Goal: Book appointment/travel/reservation

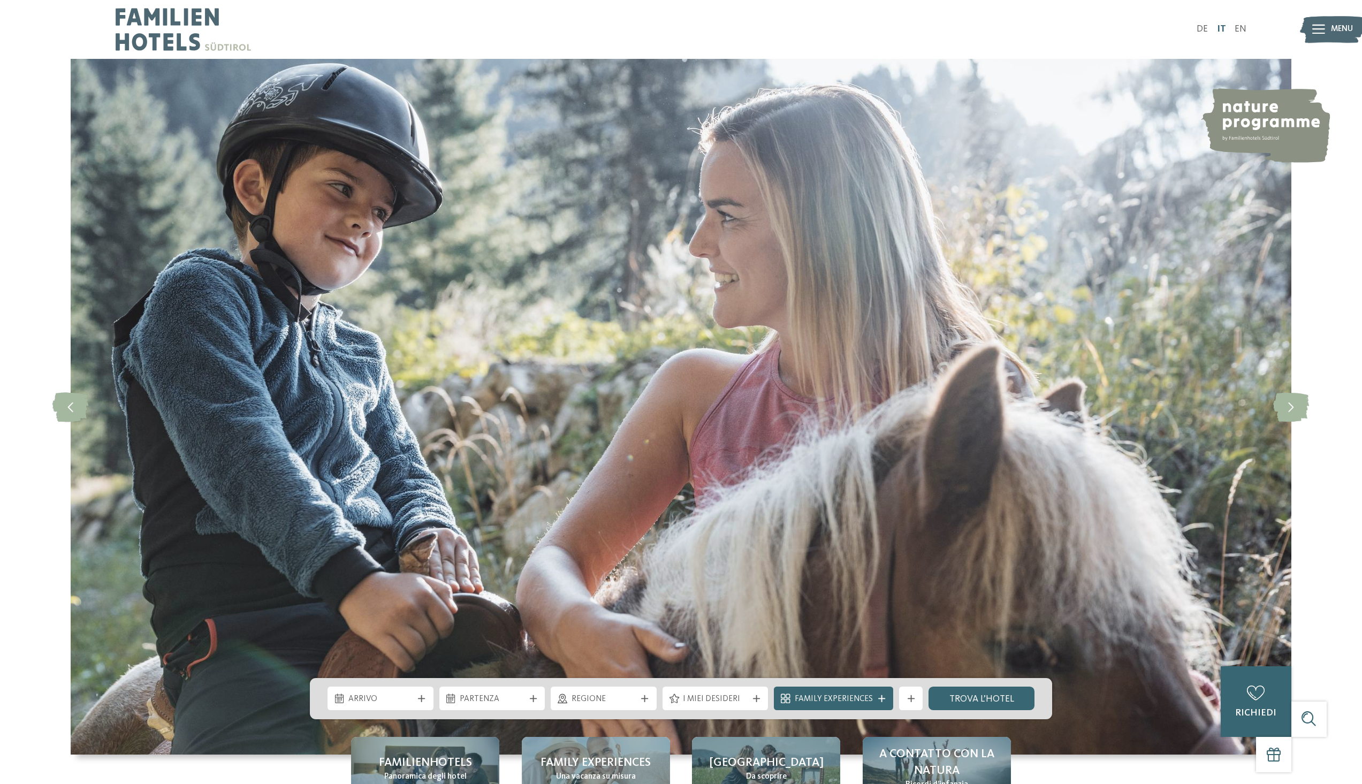
click at [1224, 28] on link "IT" at bounding box center [1221, 29] width 9 height 9
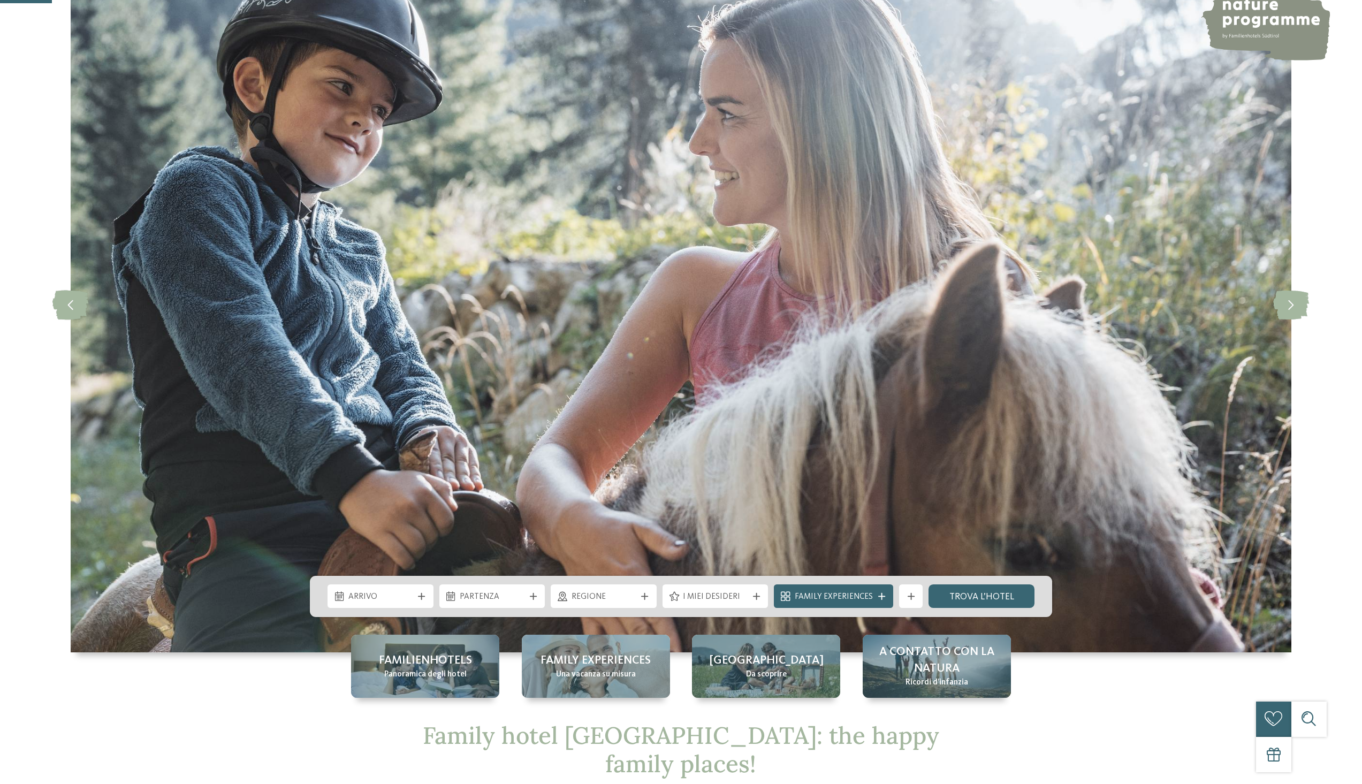
scroll to position [214, 0]
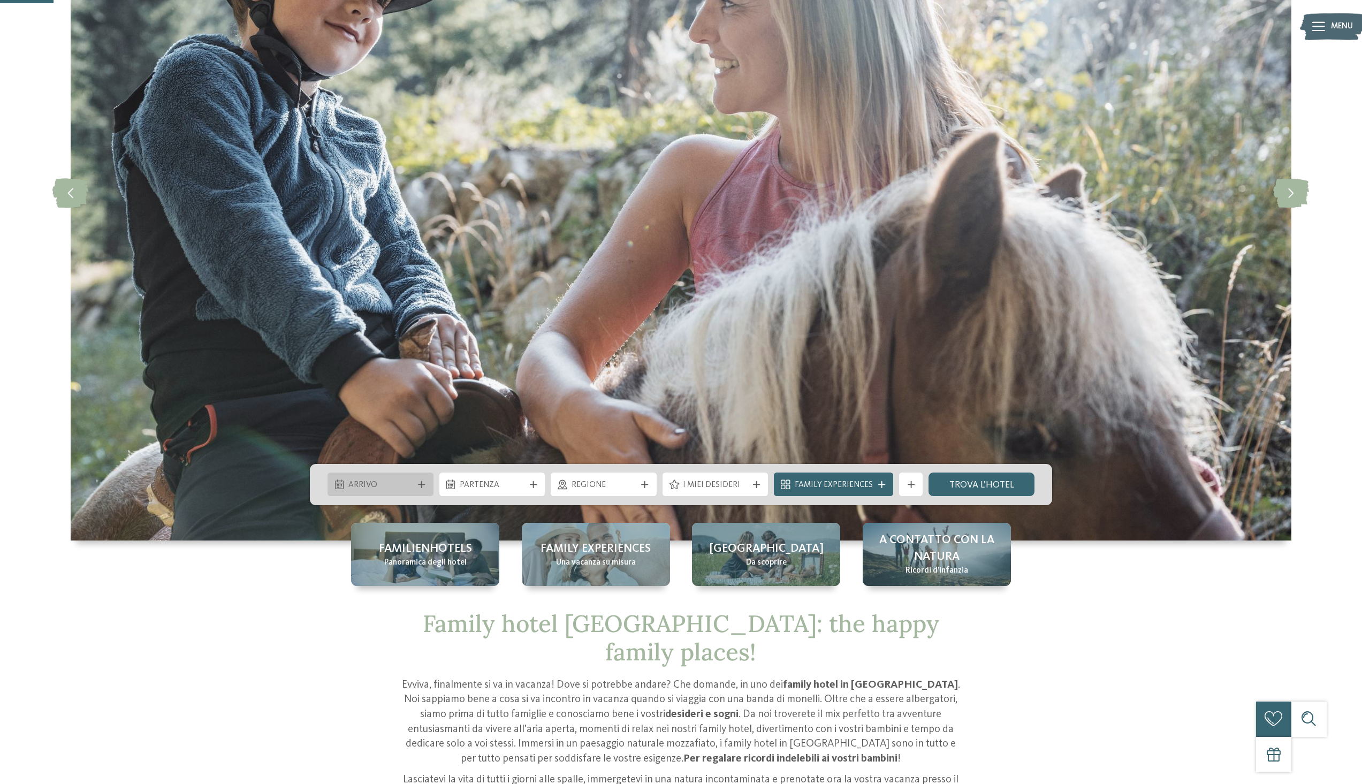
click at [391, 488] on span "Arrivo" at bounding box center [380, 486] width 65 height 12
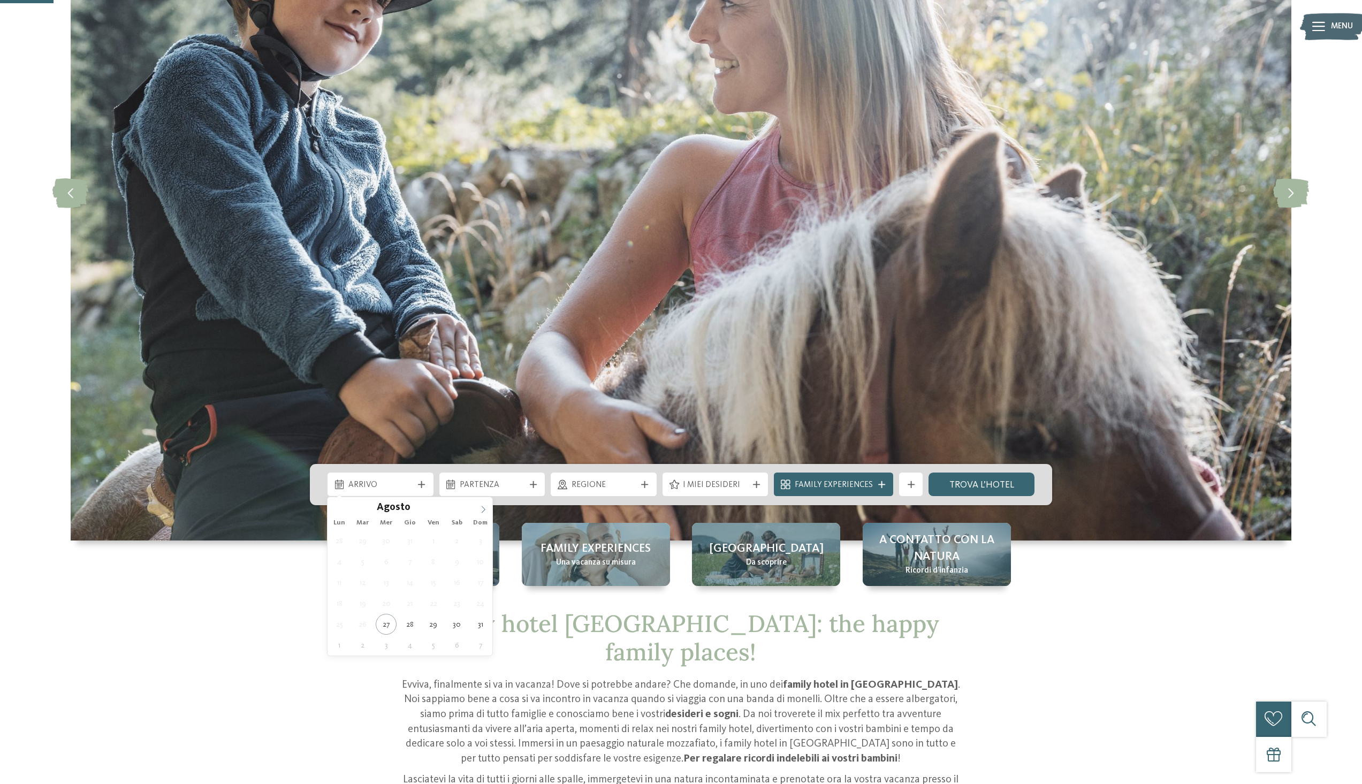
click at [480, 511] on icon at bounding box center [483, 509] width 7 height 7
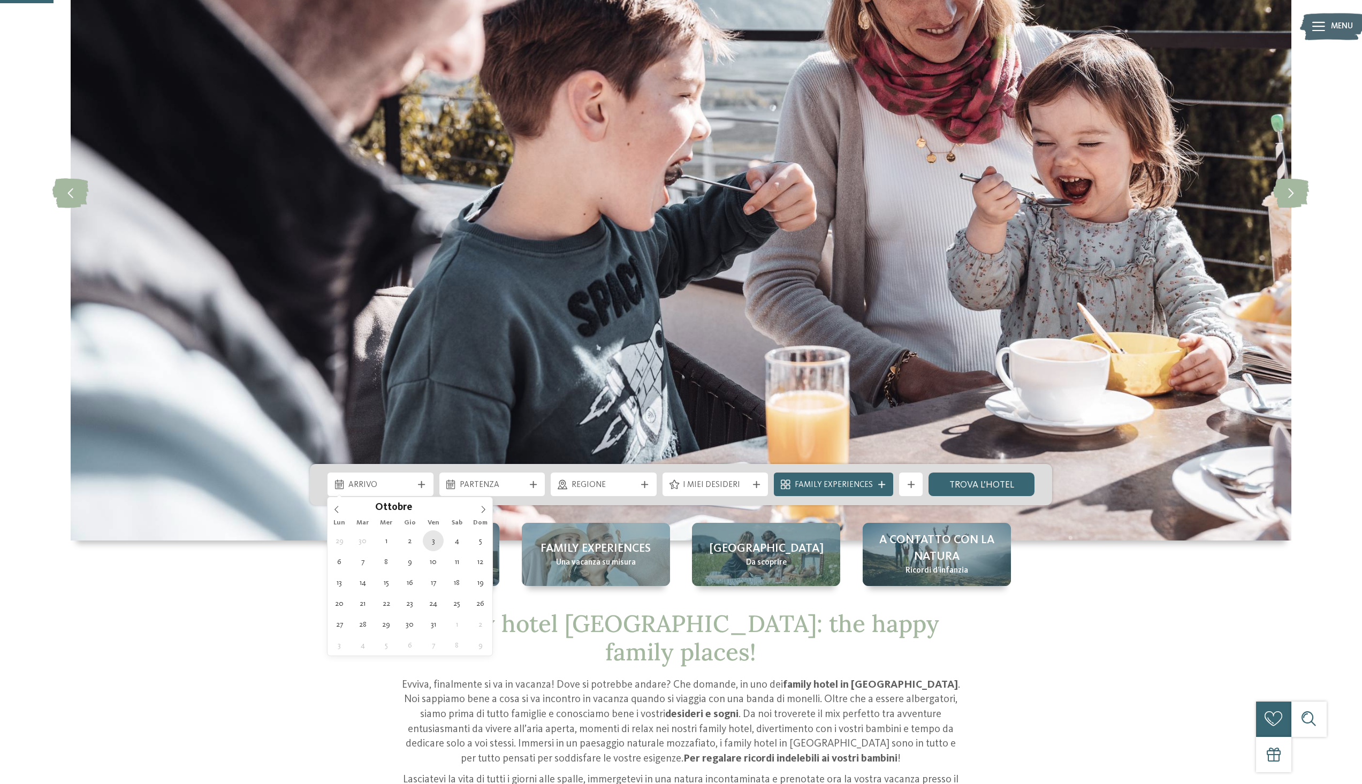
type div "[DATE]"
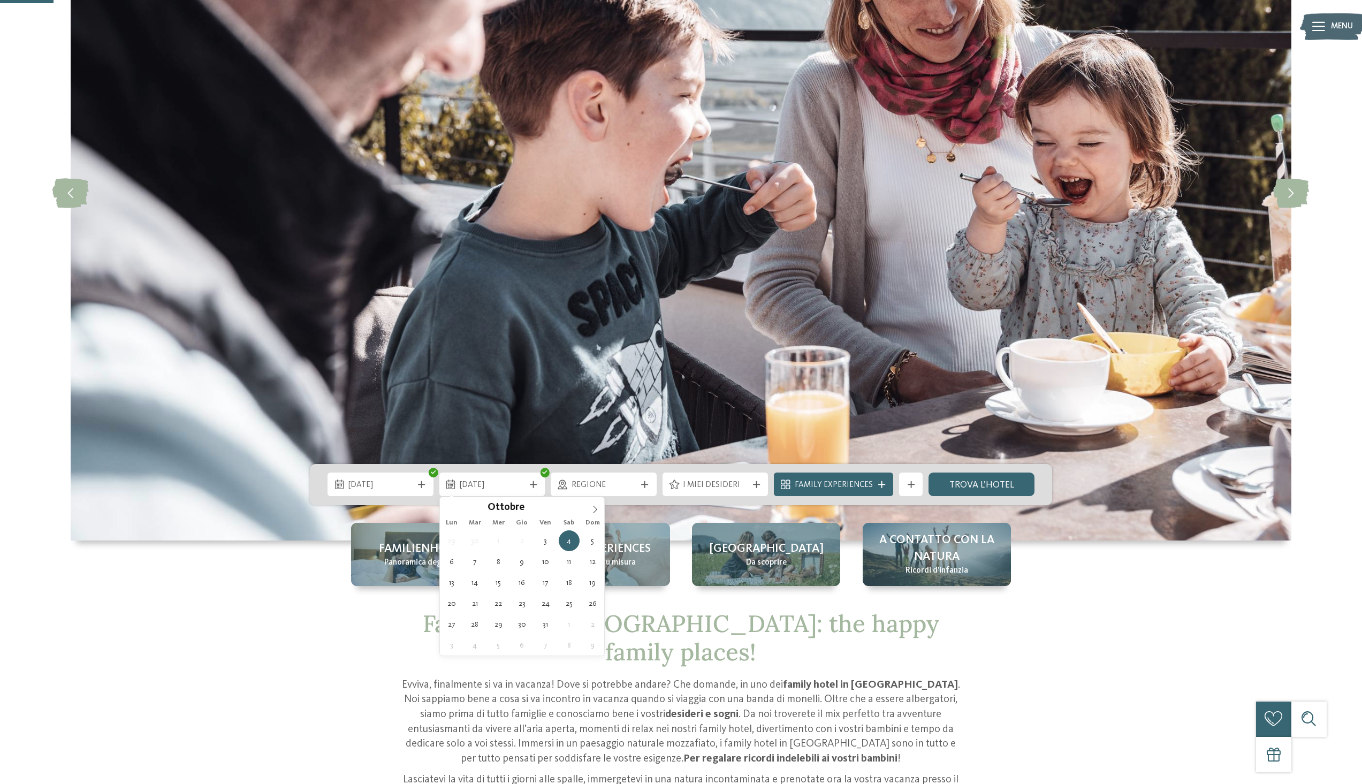
type div "[DATE]"
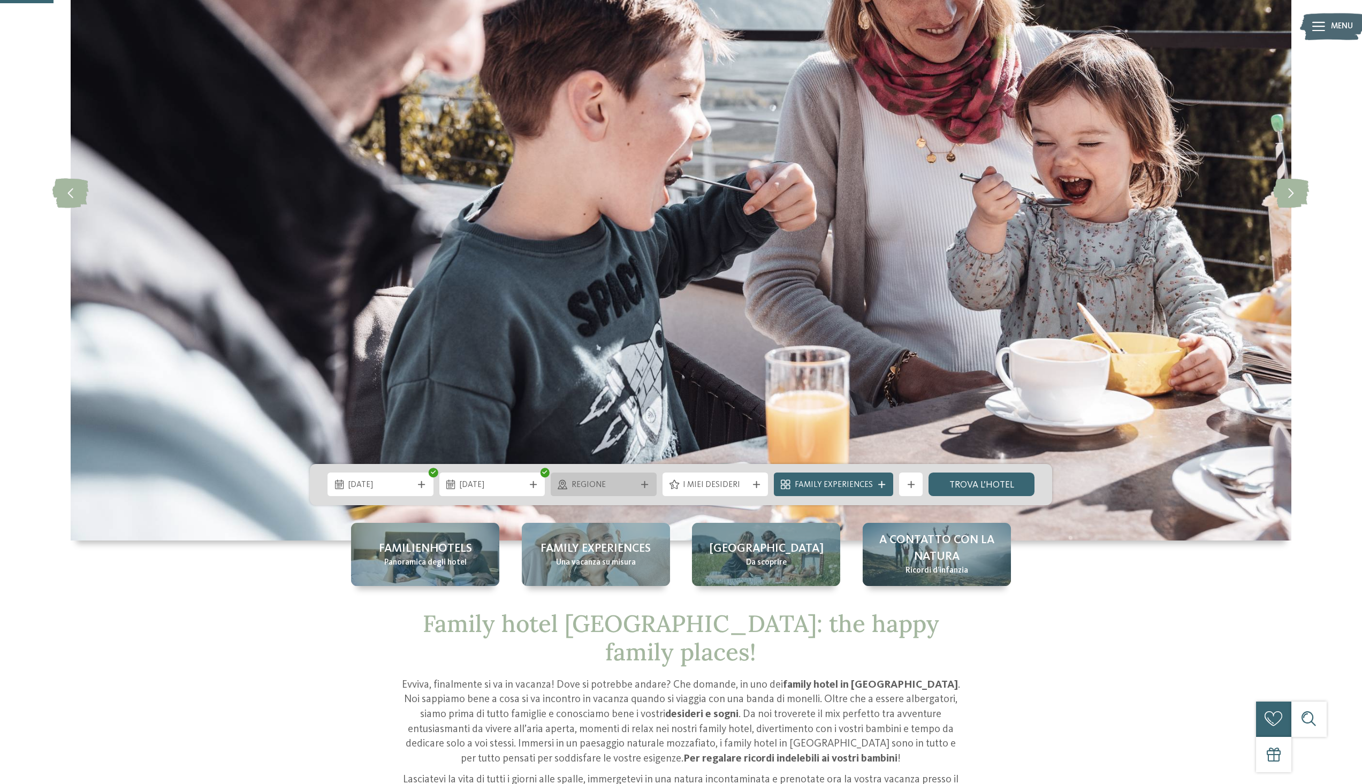
click at [613, 481] on span "Regione" at bounding box center [604, 486] width 65 height 12
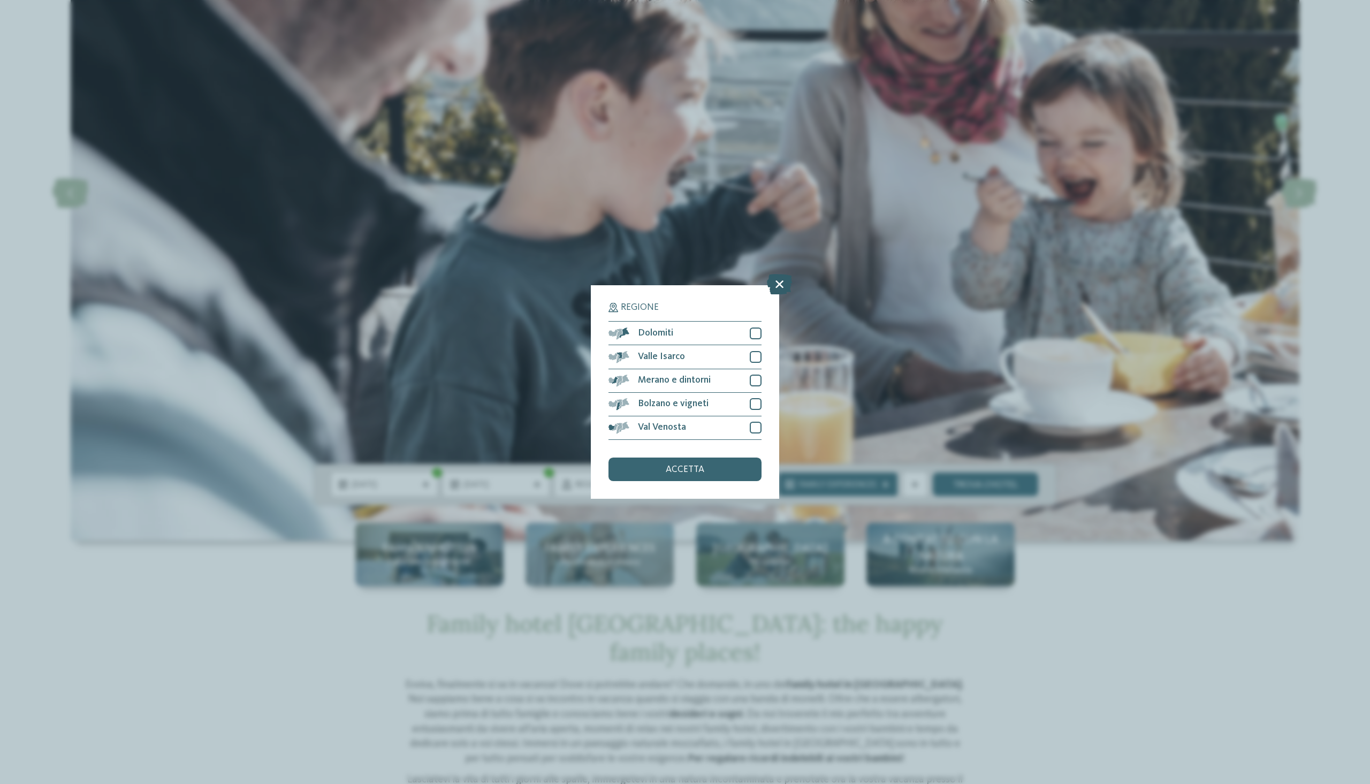
click at [780, 280] on icon at bounding box center [779, 285] width 25 height 20
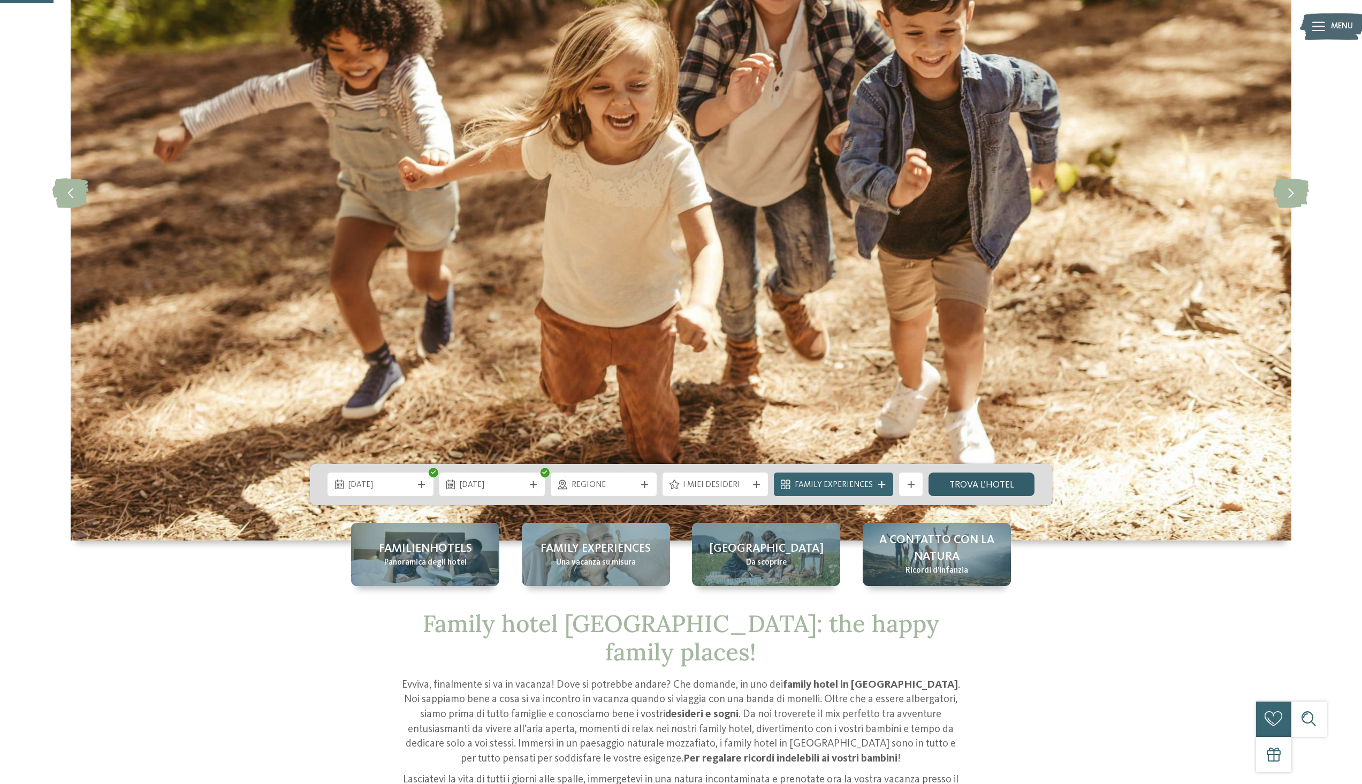
click at [961, 478] on link "trova l’hotel" at bounding box center [982, 485] width 106 height 24
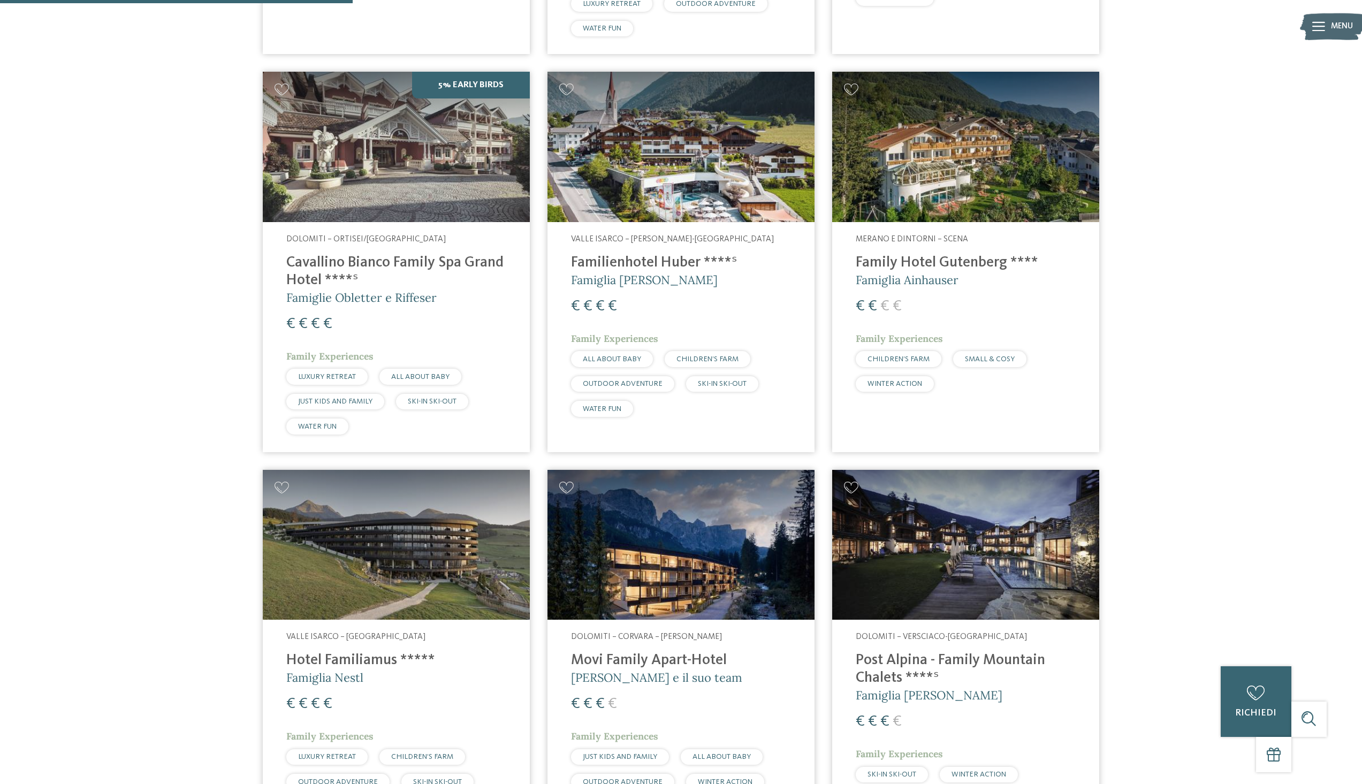
scroll to position [803, 0]
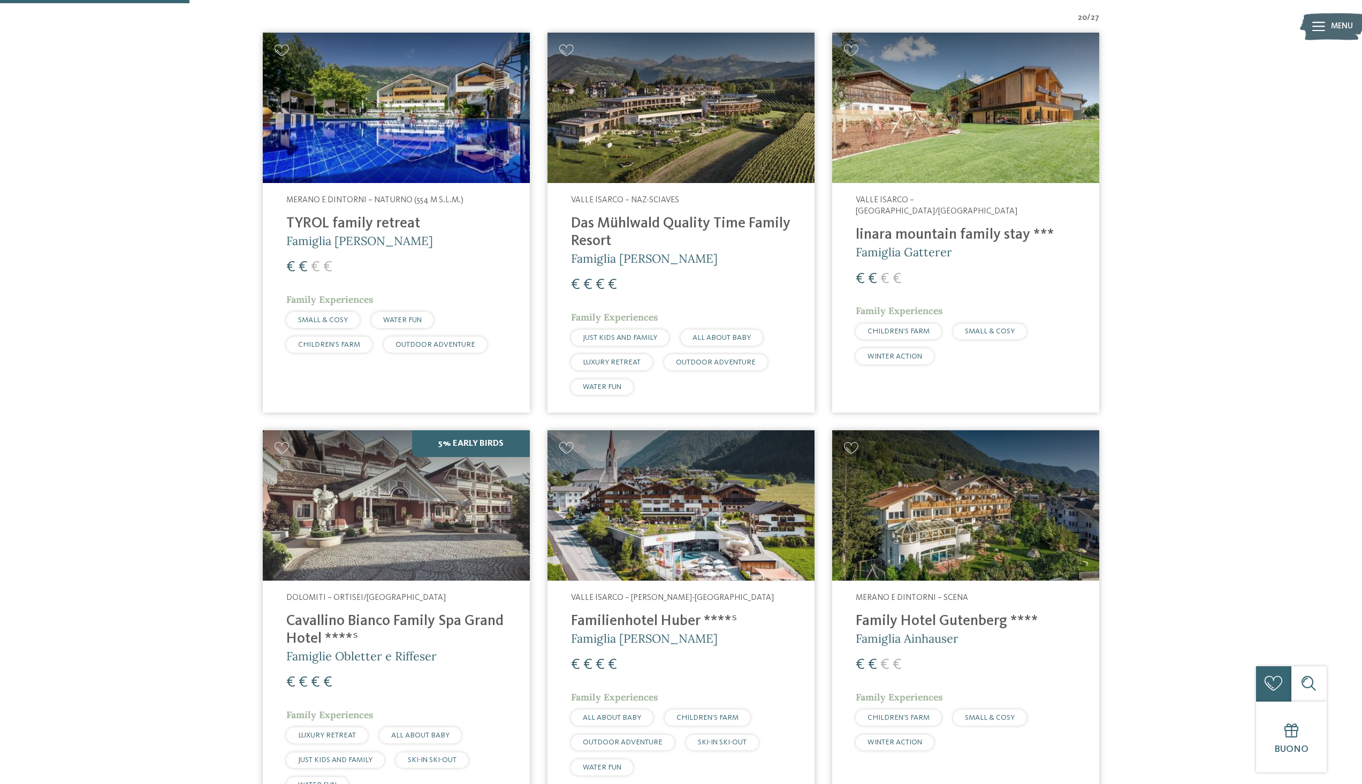
scroll to position [428, 0]
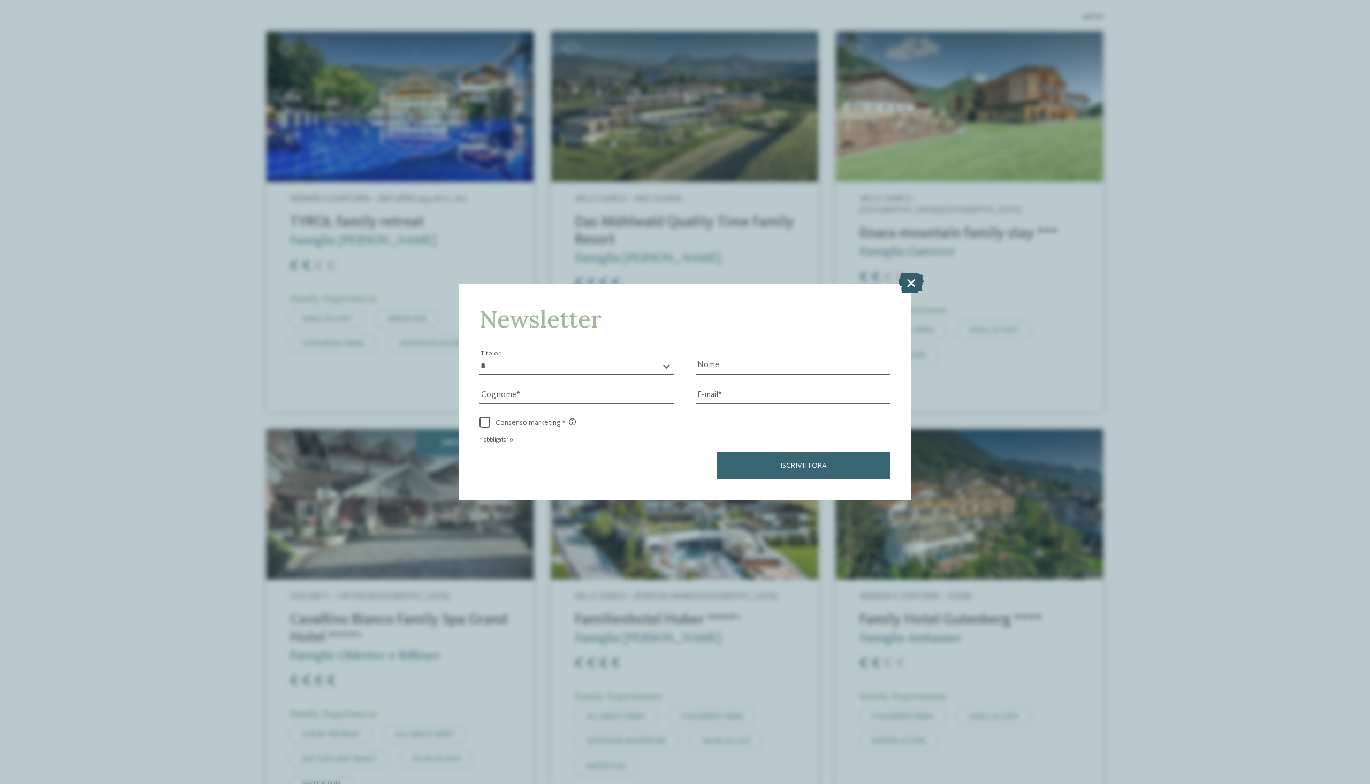
click at [918, 286] on icon at bounding box center [911, 283] width 25 height 20
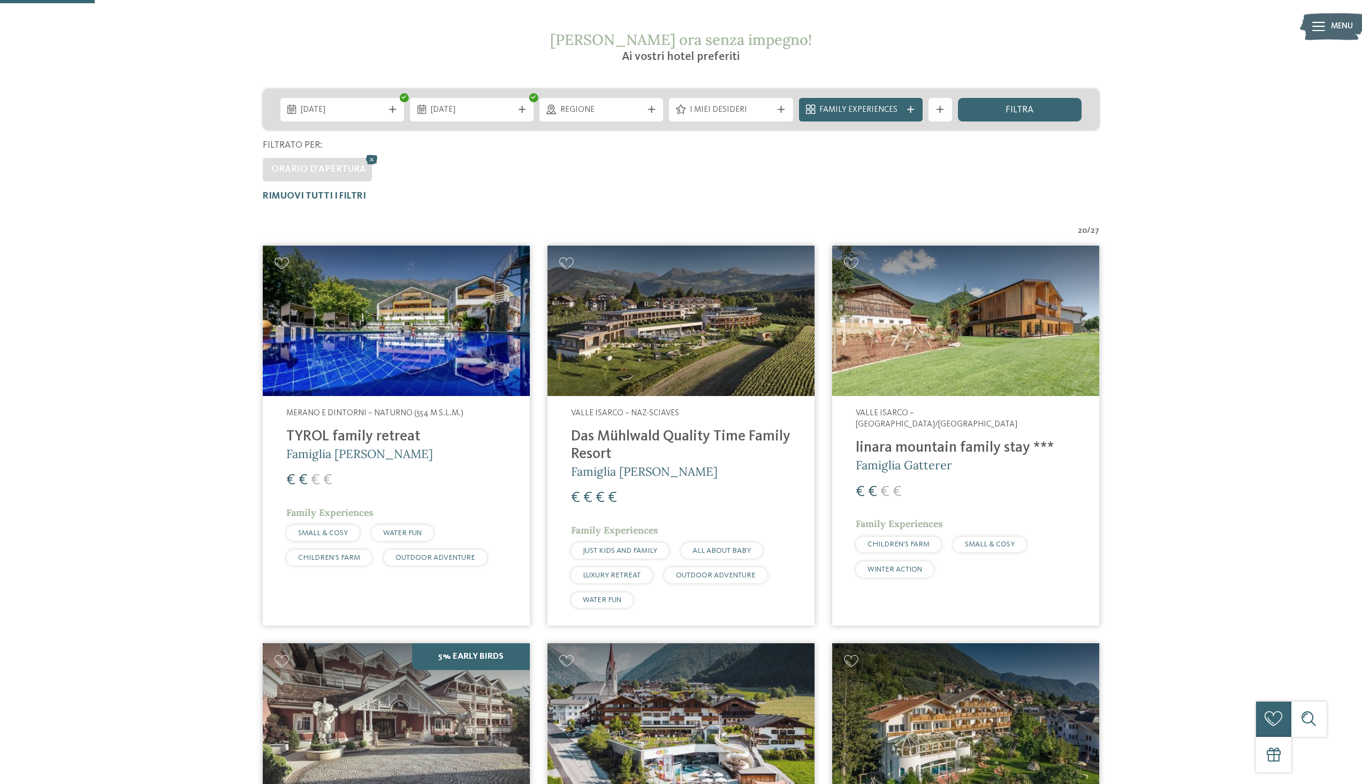
scroll to position [0, 0]
